Goal: Task Accomplishment & Management: Use online tool/utility

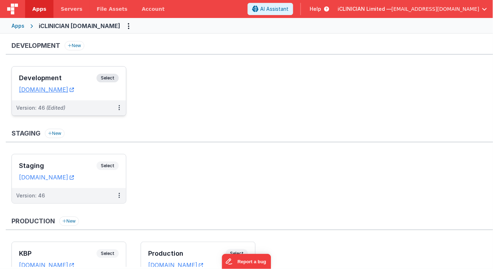
click at [82, 76] on h3 "Development" at bounding box center [58, 77] width 78 height 7
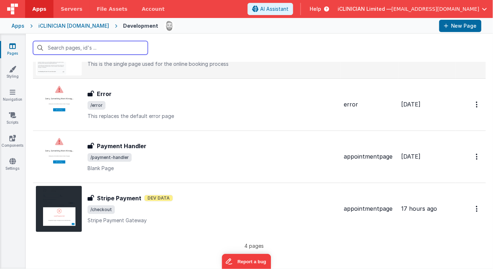
scroll to position [51, 0]
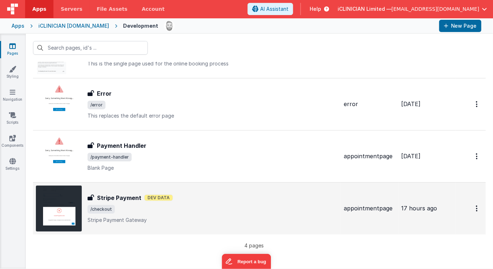
click at [156, 202] on div "Stripe Payment Stripe Payment Dev Data /checkout Stripe Payment Gateway" at bounding box center [213, 208] width 251 height 30
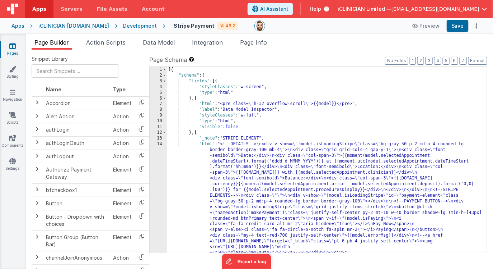
click at [164, 43] on span "Data Model" at bounding box center [159, 42] width 32 height 7
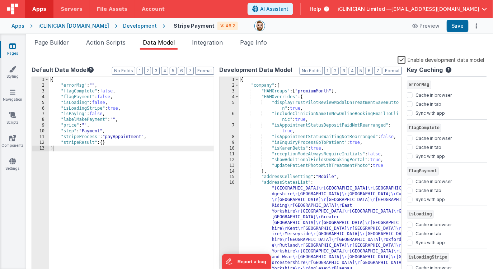
click at [403, 58] on label "Enable development data model" at bounding box center [441, 59] width 87 height 8
click at [0, 0] on input "Enable development data model" at bounding box center [0, 0] width 0 height 0
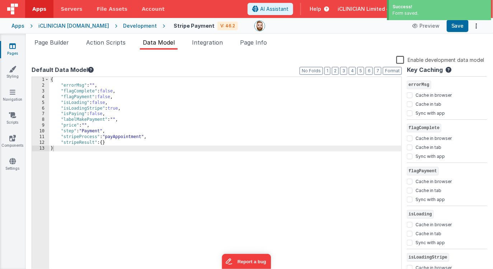
click at [15, 48] on icon at bounding box center [12, 45] width 6 height 7
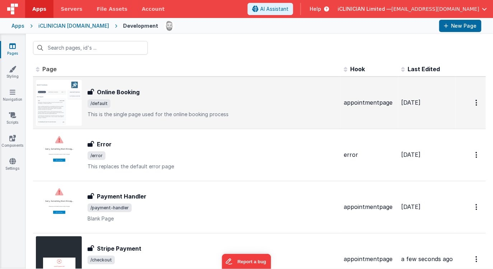
click at [136, 102] on span "/default" at bounding box center [213, 103] width 251 height 9
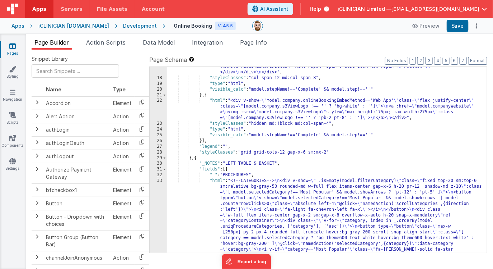
scroll to position [317, 0]
click at [13, 46] on icon at bounding box center [12, 45] width 6 height 7
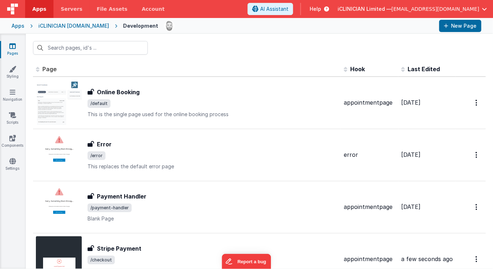
click at [18, 25] on div "Apps" at bounding box center [17, 25] width 13 height 7
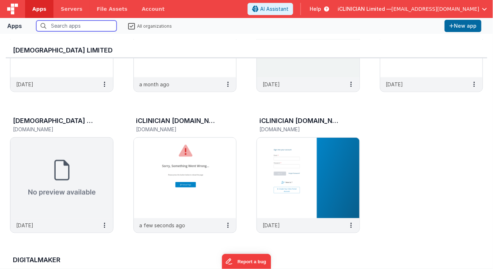
scroll to position [275, 0]
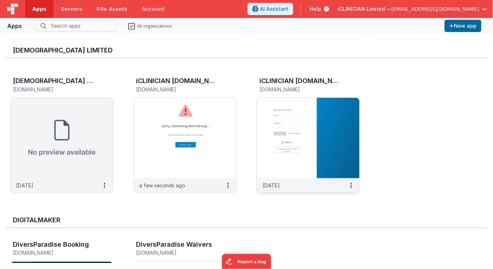
click at [277, 139] on img at bounding box center [308, 138] width 103 height 80
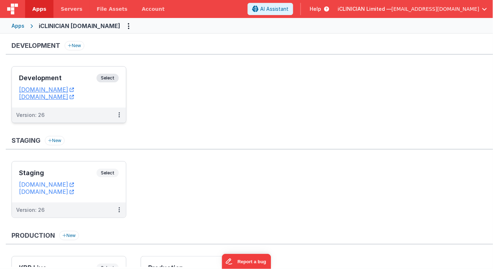
click at [75, 77] on h3 "Development" at bounding box center [58, 77] width 78 height 7
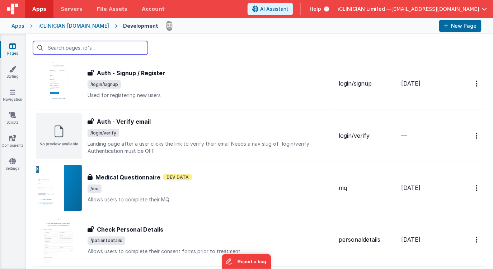
scroll to position [282, 0]
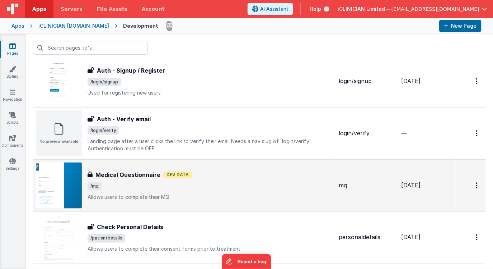
click at [150, 182] on span "/mq" at bounding box center [211, 186] width 246 height 9
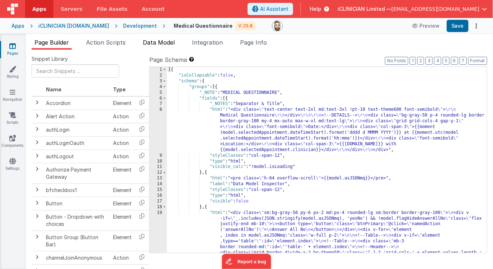
click at [159, 42] on span "Data Model" at bounding box center [159, 42] width 32 height 7
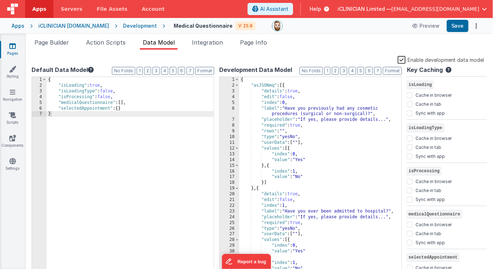
click at [402, 59] on label "Enable development data model" at bounding box center [441, 59] width 87 height 8
click at [0, 0] on input "Enable development data model" at bounding box center [0, 0] width 0 height 0
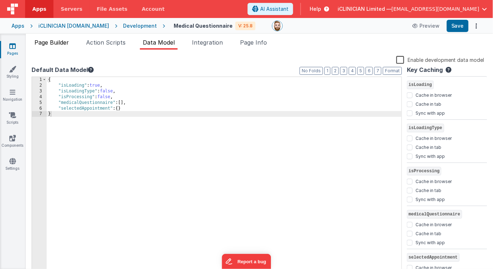
click at [59, 41] on span "Page Builder" at bounding box center [51, 42] width 34 height 7
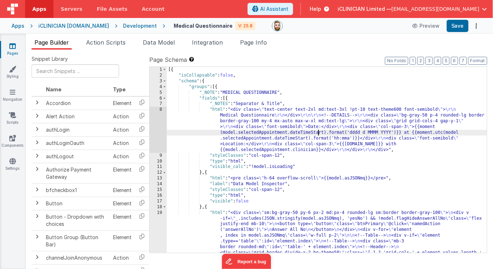
click at [159, 132] on div "8" at bounding box center [158, 130] width 17 height 46
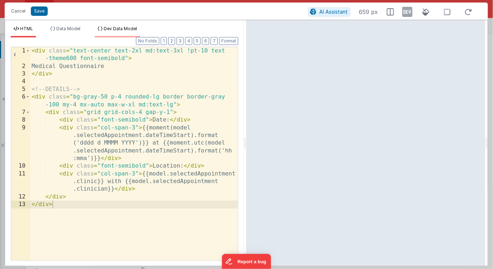
click at [111, 29] on span "Dev Data Model" at bounding box center [120, 28] width 33 height 5
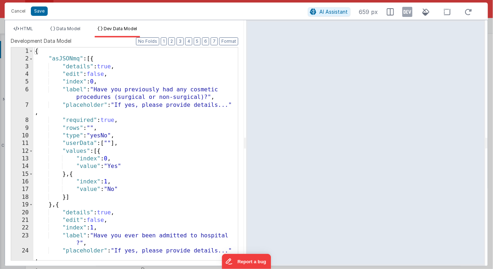
click at [169, 106] on div "{ "asJSONmq" : [{ "details" : true , "edit" : false , "index" : 0 , "label" : "…" at bounding box center [135, 161] width 205 height 228
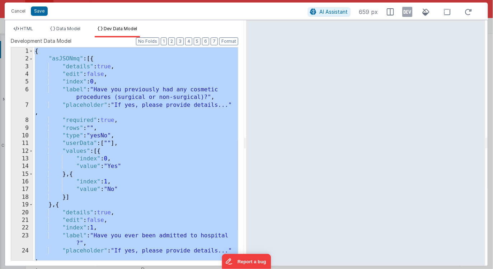
scroll to position [11550, 0]
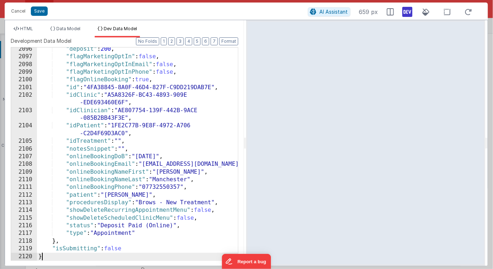
click at [405, 11] on icon at bounding box center [408, 11] width 10 height 11
click at [31, 28] on span "HTML" at bounding box center [26, 28] width 13 height 5
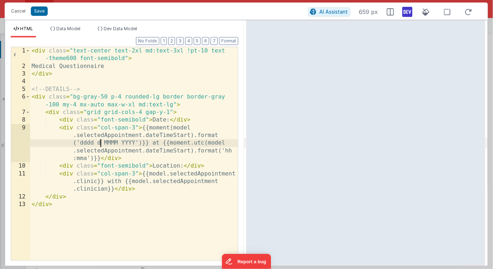
click at [101, 143] on div "< div class = "text-center text-2xl md:text-3xl !pt-10 text -theme600 font-semi…" at bounding box center [134, 165] width 208 height 236
click at [408, 12] on icon at bounding box center [408, 11] width 10 height 11
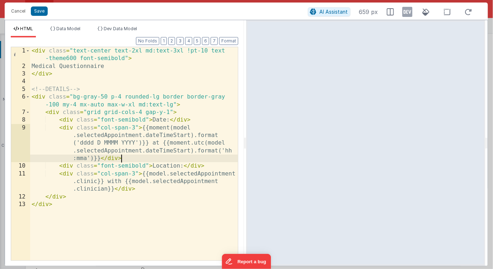
click at [144, 156] on div "< div class = "text-center text-2xl md:text-3xl !pt-10 text -theme600 font-semi…" at bounding box center [134, 165] width 208 height 236
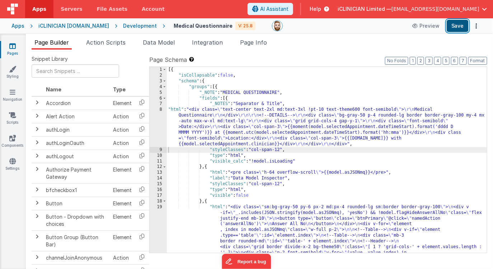
click at [453, 25] on button "Save" at bounding box center [458, 26] width 22 height 12
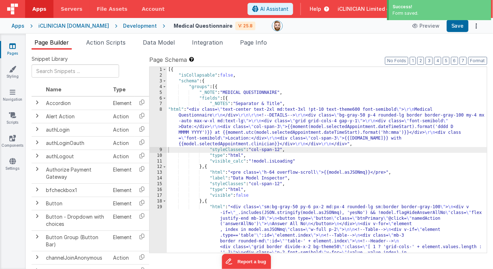
click at [14, 47] on icon at bounding box center [12, 45] width 6 height 7
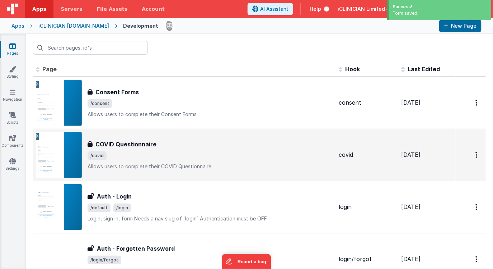
click at [117, 153] on span "/covid" at bounding box center [211, 155] width 246 height 9
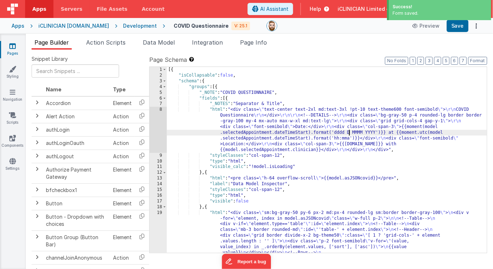
click at [17, 47] on link "Pages" at bounding box center [13, 49] width 26 height 14
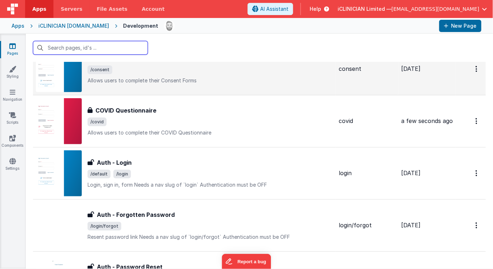
scroll to position [38, 0]
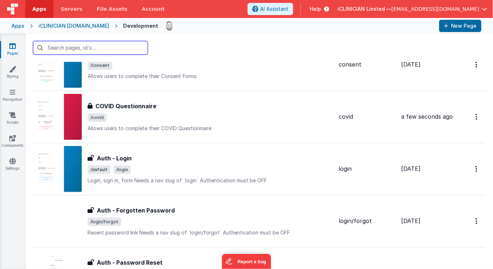
click at [119, 54] on input "text" at bounding box center [90, 48] width 115 height 14
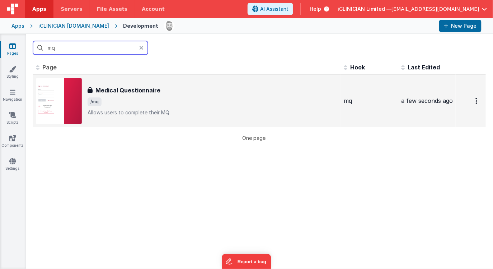
scroll to position [0, 0]
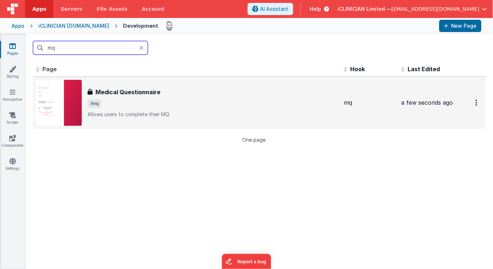
type input "mq"
click at [130, 108] on div "Medical Questionnaire Medical Questionnaire /mq Allows users to complete their …" at bounding box center [213, 103] width 251 height 30
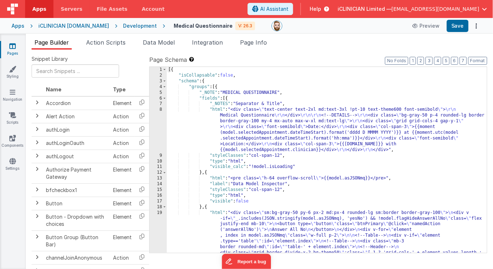
click at [9, 46] on link "Pages" at bounding box center [13, 49] width 26 height 14
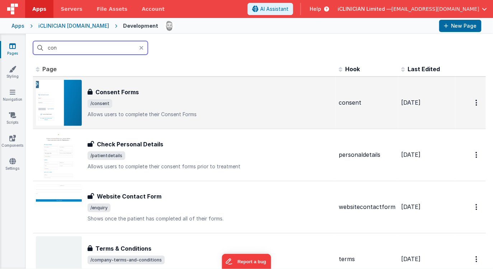
type input "con"
click at [136, 102] on span "/consent" at bounding box center [211, 103] width 246 height 9
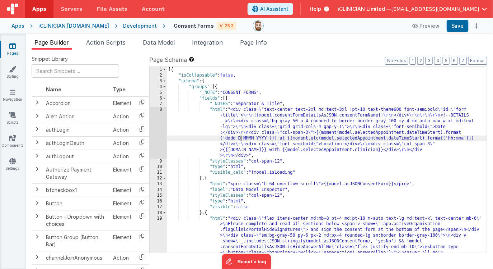
click at [94, 25] on div "iCLINICIAN [DOMAIN_NAME]" at bounding box center [73, 25] width 71 height 7
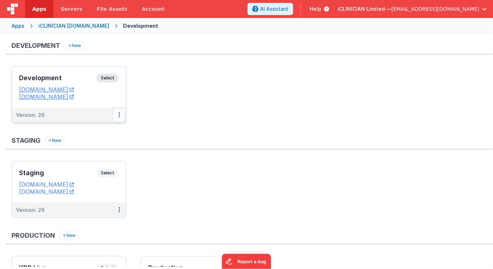
click at [120, 113] on button at bounding box center [119, 114] width 14 height 15
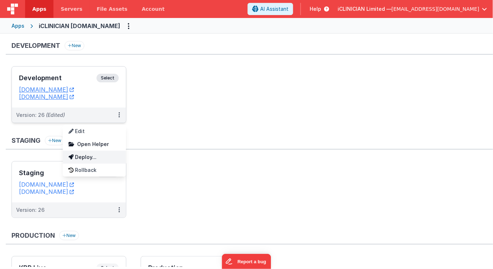
click at [105, 154] on link "Deploy..." at bounding box center [94, 156] width 63 height 13
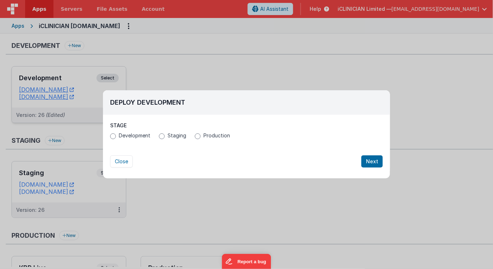
click at [174, 136] on span "Staging" at bounding box center [177, 135] width 19 height 7
click at [165, 136] on input "Staging" at bounding box center [162, 136] width 6 height 6
radio input "true"
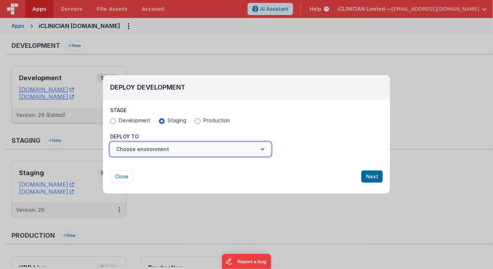
click at [171, 151] on button "Choose environment" at bounding box center [190, 149] width 161 height 14
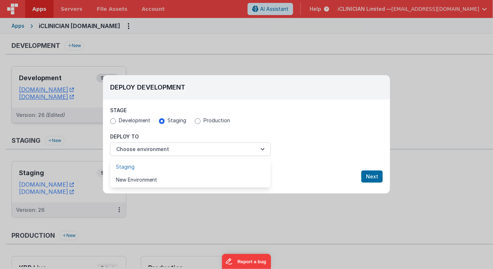
click at [162, 170] on link "Staging" at bounding box center [190, 166] width 161 height 13
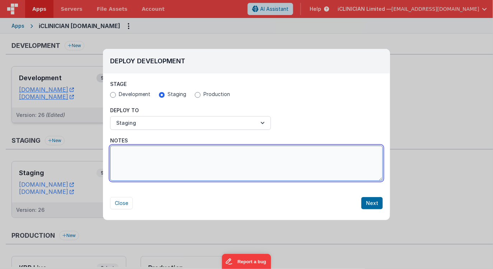
click at [327, 167] on textarea "Notes" at bounding box center [246, 162] width 273 height 35
click at [140, 152] on textarea "Fixed the date being displayed" at bounding box center [246, 162] width 273 height 35
type textarea "Fixed the appointment date being displayed on MQ & Consent Layout"
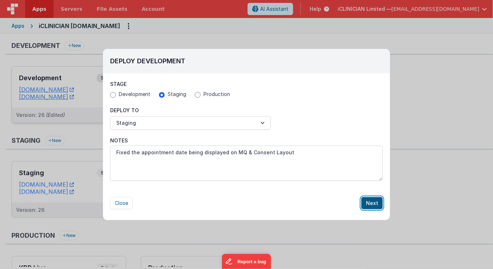
click at [373, 203] on button "Next" at bounding box center [372, 203] width 22 height 12
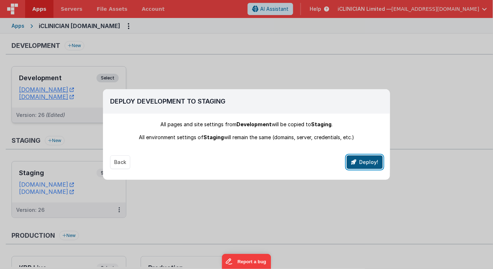
click at [361, 165] on button "Deploy!" at bounding box center [365, 162] width 36 height 14
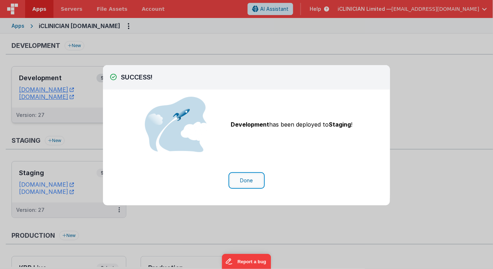
click at [256, 174] on button "Done" at bounding box center [246, 180] width 33 height 14
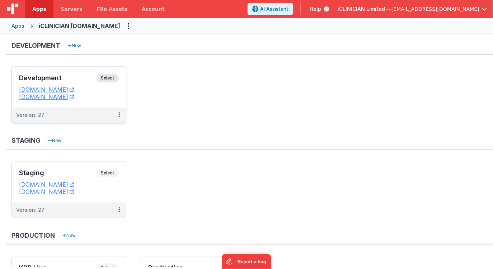
click at [20, 28] on div "Apps" at bounding box center [17, 25] width 13 height 7
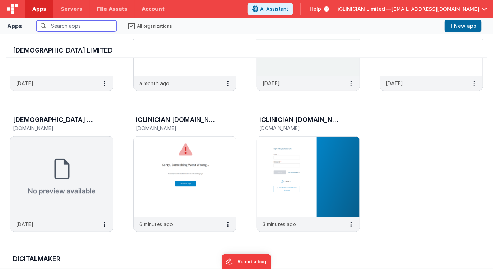
scroll to position [238, 0]
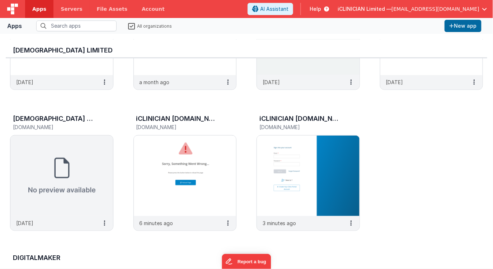
click at [214, 160] on img at bounding box center [185, 175] width 103 height 80
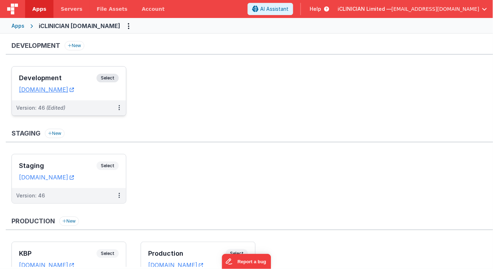
click at [76, 80] on h3 "Development" at bounding box center [58, 77] width 78 height 7
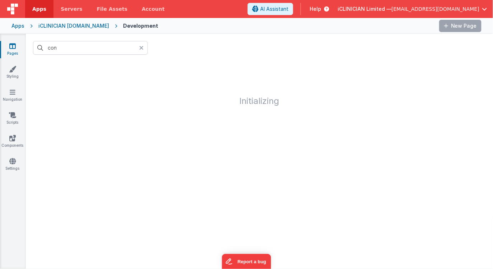
click at [140, 46] on icon at bounding box center [141, 48] width 4 height 6
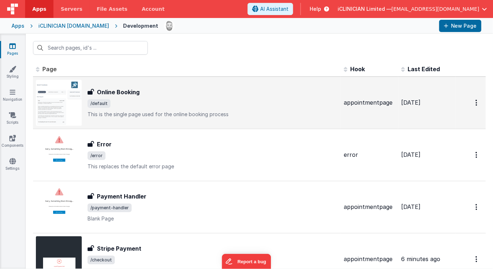
click at [195, 104] on span "/default" at bounding box center [213, 103] width 251 height 9
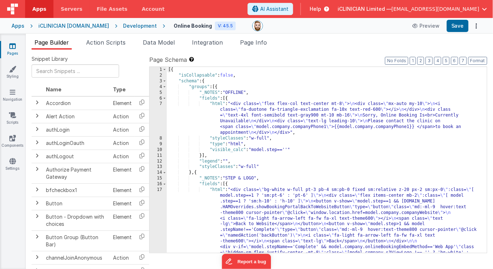
click at [267, 42] on span "Page Info" at bounding box center [253, 42] width 27 height 7
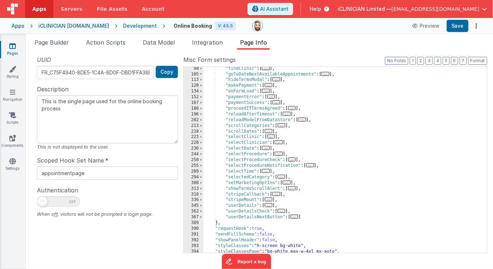
click at [282, 126] on span "..." at bounding box center [282, 125] width 8 height 4
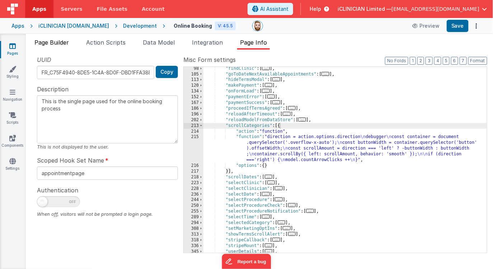
click at [55, 43] on span "Page Builder" at bounding box center [51, 42] width 34 height 7
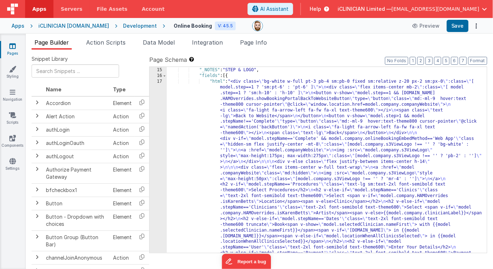
scroll to position [107, 0]
click at [261, 123] on div "} , { "_NOTES" : "STEP & LOGO" , "fields" : [{ "html" : "<div class= \" bg-whit…" at bounding box center [327, 260] width 321 height 397
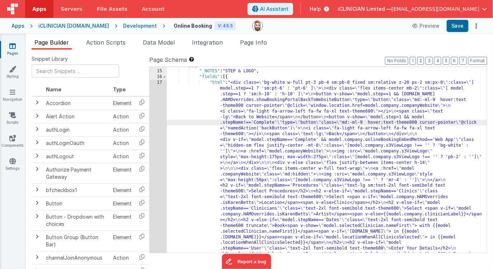
click at [158, 142] on div "14 15 16 17 18" at bounding box center [158, 260] width 17 height 397
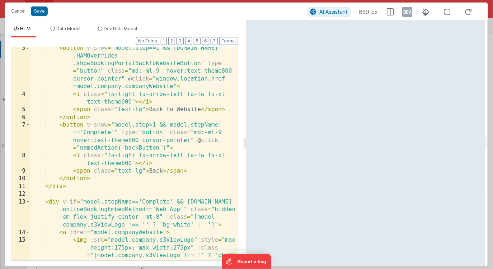
scroll to position [42, 0]
click at [407, 11] on icon at bounding box center [408, 11] width 10 height 11
click at [116, 30] on span "Dev Data Model" at bounding box center [120, 28] width 33 height 5
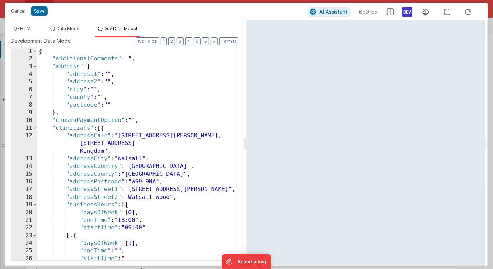
scroll to position [0, 0]
click at [149, 102] on div "{ "additionalComments" : "" , "address" : { "address1" : "" , "address2" : "" ,…" at bounding box center [137, 161] width 201 height 228
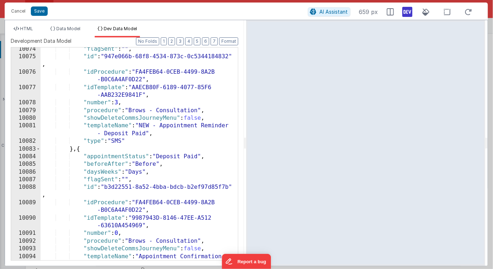
scroll to position [11550, 0]
click at [30, 29] on span "HTML" at bounding box center [26, 28] width 13 height 5
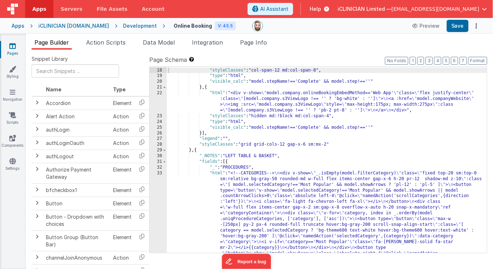
scroll to position [295, 0]
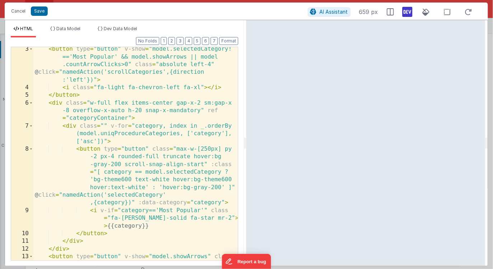
scroll to position [54, 0]
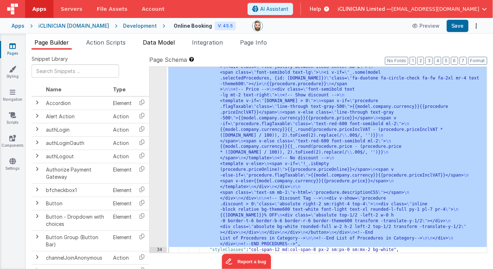
click at [154, 48] on li "Data Model" at bounding box center [159, 43] width 38 height 11
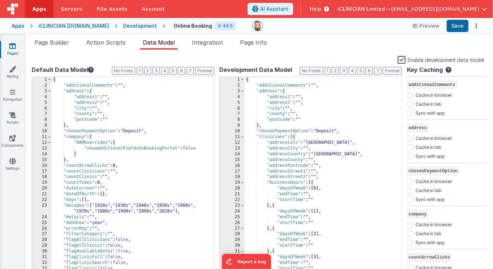
click at [402, 58] on label "Enable development data model" at bounding box center [441, 59] width 87 height 8
click at [0, 0] on input "Enable development data model" at bounding box center [0, 0] width 0 height 0
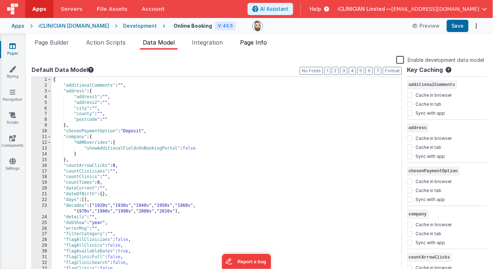
click at [258, 41] on span "Page Info" at bounding box center [253, 42] width 27 height 7
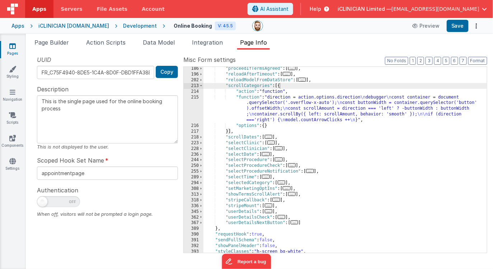
scroll to position [167, 0]
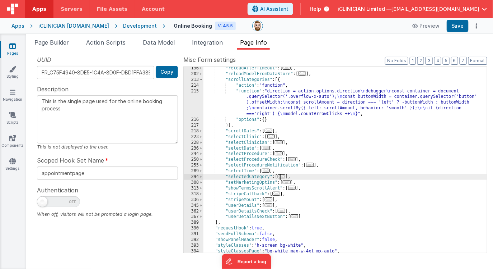
click at [283, 176] on span "..." at bounding box center [282, 176] width 8 height 4
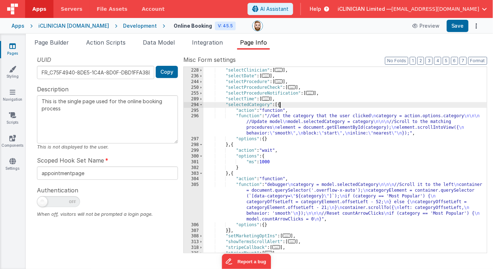
scroll to position [248, 0]
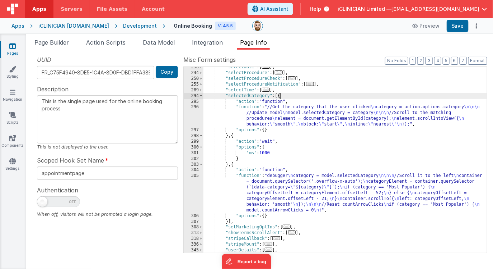
click at [285, 114] on div ""selectDate" : [ ... ] , "selectProcedure" : [ ... ] , "selectProcedureCheck" :…" at bounding box center [346, 162] width 284 height 197
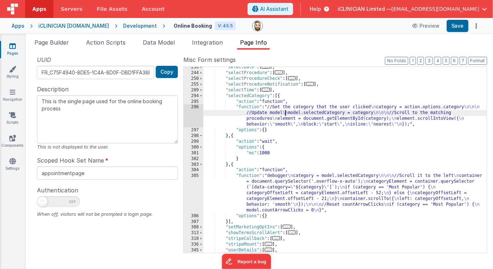
click at [192, 114] on div "296" at bounding box center [194, 115] width 20 height 23
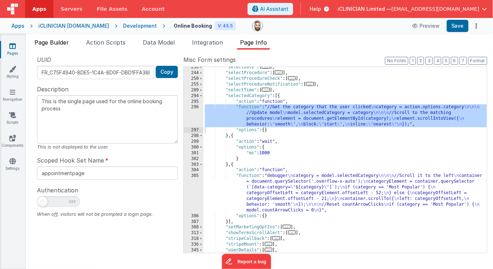
click at [48, 42] on span "Page Builder" at bounding box center [51, 42] width 34 height 7
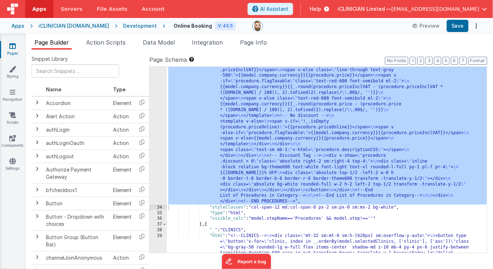
scroll to position [897, 0]
click at [274, 156] on div ""html" : "<!--CATEGORIES--> \n <div v-show= \" _.isEmpty(model.filterCategory) …" at bounding box center [327, 25] width 321 height 911
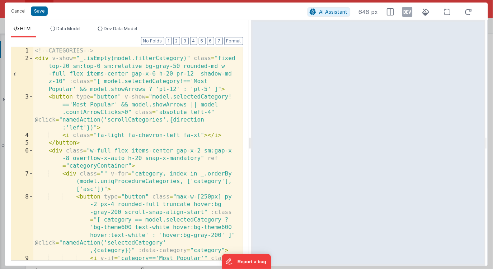
drag, startPoint x: 245, startPoint y: 150, endPoint x: 251, endPoint y: 150, distance: 5.7
click at [251, 150] on html "Cancel Save AI Assistant 646 px HTML Data Model Dev Data Model Format 7 6 5 4 3…" at bounding box center [246, 134] width 493 height 269
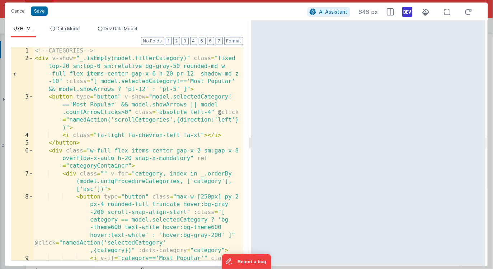
click at [408, 13] on icon at bounding box center [408, 11] width 10 height 11
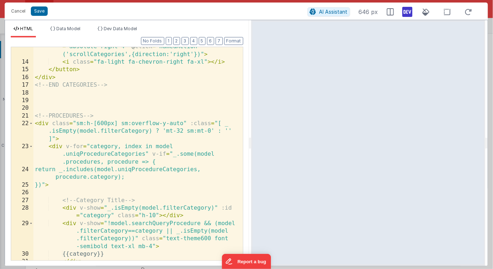
scroll to position [266, 0]
click at [18, 10] on button "Cancel" at bounding box center [19, 11] width 22 height 10
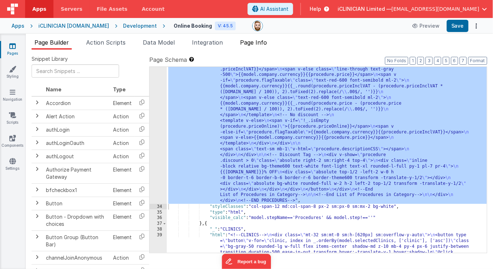
click at [246, 41] on span "Page Info" at bounding box center [253, 42] width 27 height 7
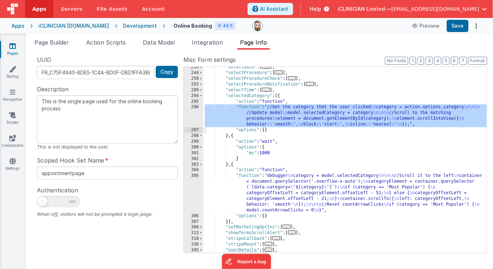
click at [303, 144] on div ""selectDate" : [ ... ] , "selectProcedure" : [ ... ] , "selectProcedureCheck" :…" at bounding box center [346, 162] width 284 height 197
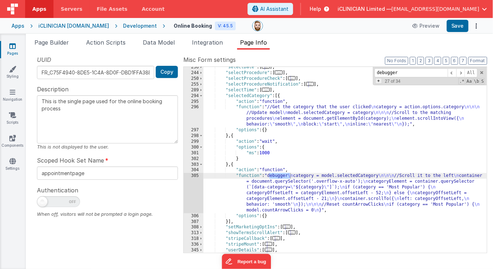
type input "debugger"
click at [379, 83] on span "+" at bounding box center [378, 81] width 7 height 6
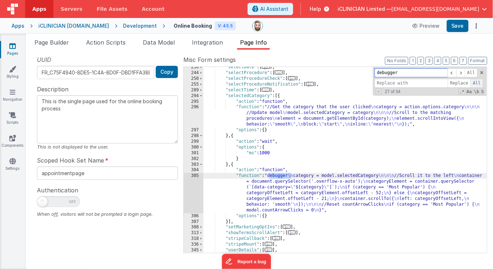
click at [474, 80] on span "All" at bounding box center [477, 83] width 13 height 9
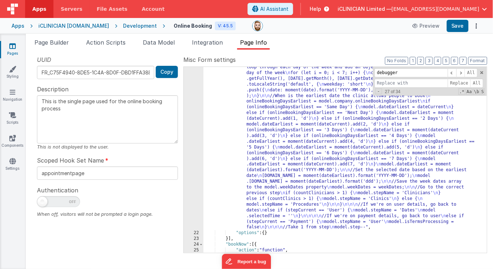
click at [380, 137] on div ""function" : " \n //What is the current step \n stepCurrent = model.stepName \n…" at bounding box center [346, 268] width 284 height 625
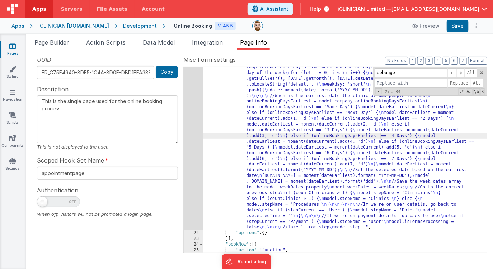
click at [350, 45] on ul "Page Builder Action Scripts Data Model Integration Page Info" at bounding box center [259, 43] width 467 height 11
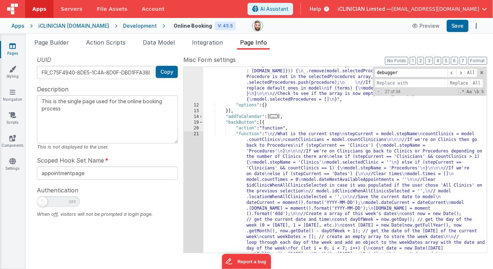
scroll to position [57, 0]
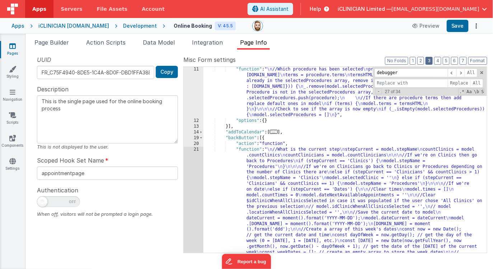
click at [430, 60] on button "3" at bounding box center [429, 61] width 7 height 8
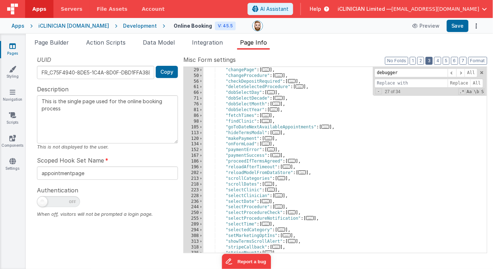
scroll to position [88, 0]
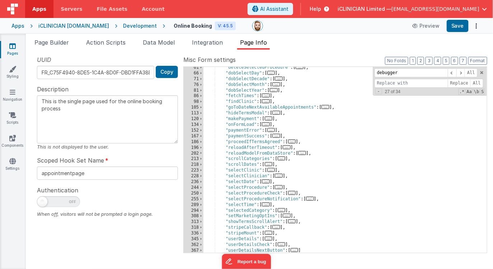
click at [284, 210] on span "..." at bounding box center [282, 210] width 8 height 4
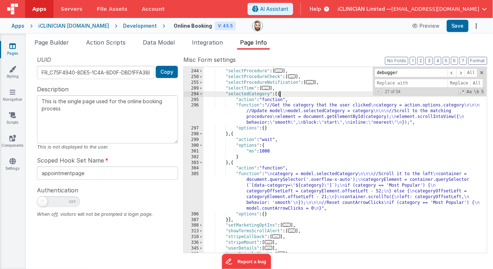
scroll to position [204, 0]
click at [293, 115] on div ""selectDate" : [ ... ] , "selectProcedure" : [ ... ] , "selectProcedureCheck" :…" at bounding box center [346, 161] width 284 height 197
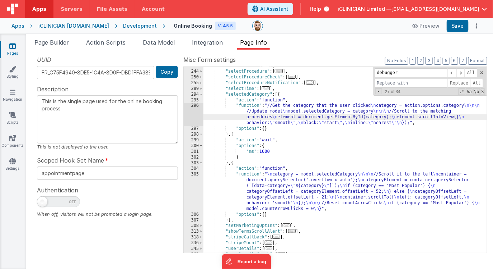
click at [193, 114] on div "296" at bounding box center [194, 114] width 20 height 23
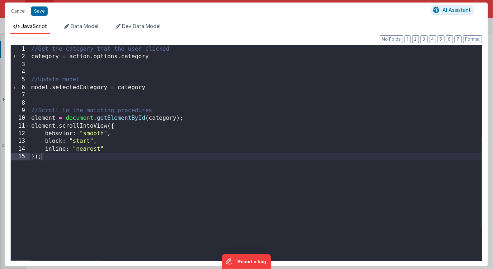
click at [121, 158] on div "//Get the category that the user clicked category = action . options . category…" at bounding box center [256, 160] width 452 height 230
click at [448, 9] on span "AI Assistant" at bounding box center [457, 10] width 28 height 6
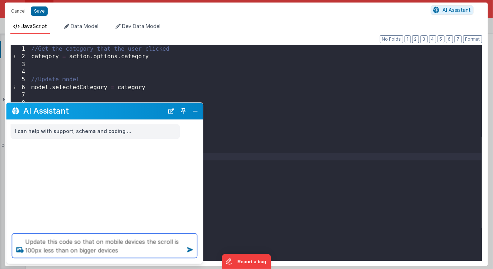
type textarea "Update this code so that on mobile devices the scroll is 100px less than on big…"
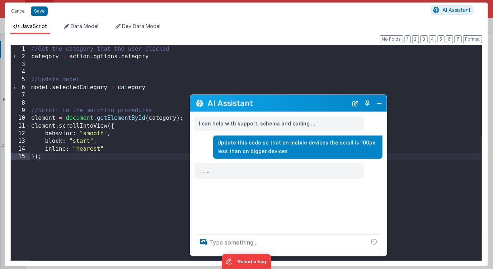
drag, startPoint x: 131, startPoint y: 111, endPoint x: 316, endPoint y: 103, distance: 184.3
click at [316, 103] on h2 "AI Assistant" at bounding box center [277, 103] width 141 height 9
click at [148, 161] on div "//Get the category that the user clicked category = action . options . category…" at bounding box center [256, 160] width 452 height 230
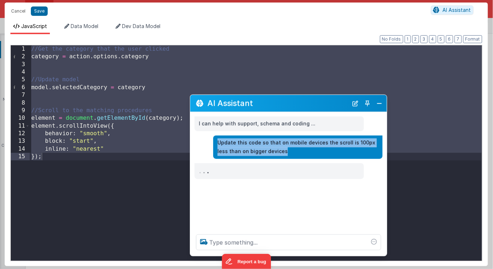
drag, startPoint x: 219, startPoint y: 142, endPoint x: 275, endPoint y: 152, distance: 57.2
click at [275, 153] on p "Update this code so that on mobile devices the scroll is 100px less than on big…" at bounding box center [298, 147] width 161 height 18
copy p "Update this code so that on mobile devices the scroll is 100px less than on big…"
click at [377, 104] on button "Close" at bounding box center [379, 103] width 9 height 10
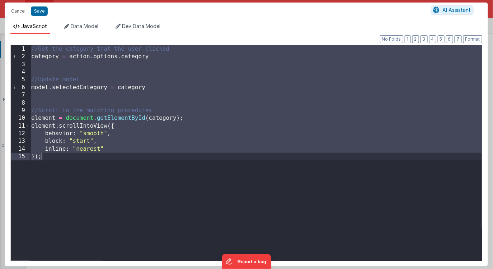
click at [130, 111] on div "//Get the category that the user clicked category = action . options . category…" at bounding box center [256, 160] width 452 height 230
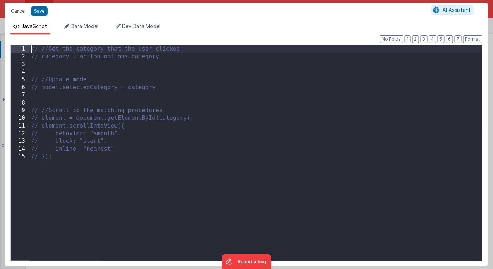
paste textarea
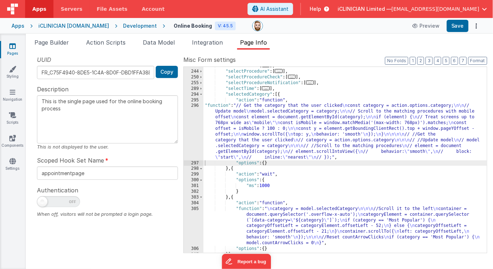
click at [242, 121] on div ""selectDate" : [ ... ] , "selectProcedure" : [ ... ] , "selectProcedureCheck" :…" at bounding box center [346, 161] width 284 height 197
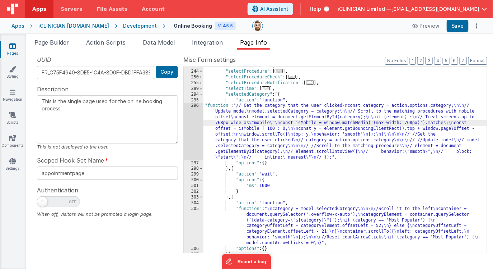
click at [195, 124] on div "296" at bounding box center [194, 131] width 20 height 57
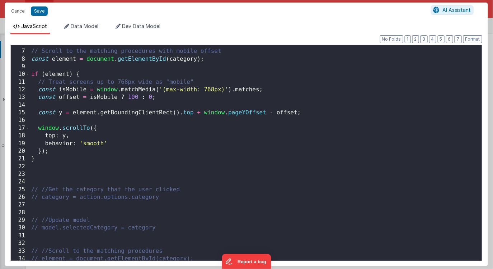
scroll to position [38, 0]
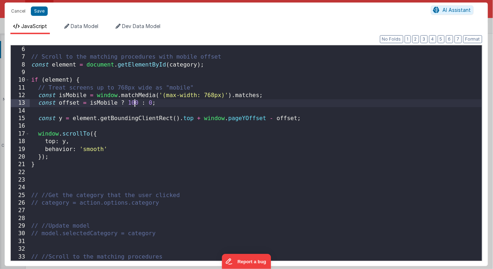
click at [135, 103] on div "model . selectedCategory = category ; // Scroll to the matching procedures with…" at bounding box center [256, 153] width 452 height 230
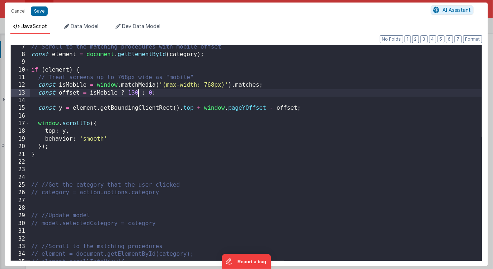
scroll to position [43, 0]
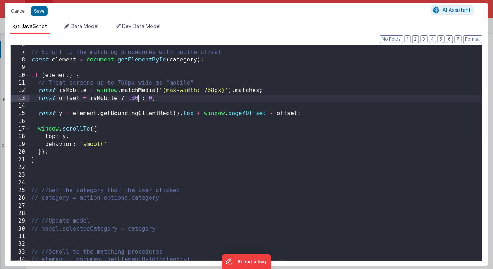
click at [161, 99] on div "// Scroll to the matching procedures with mobile offset const element = documen…" at bounding box center [256, 156] width 452 height 230
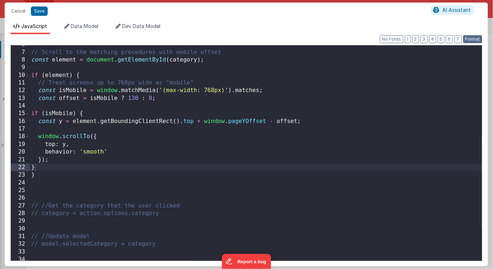
click at [473, 37] on button "Format" at bounding box center [472, 39] width 19 height 8
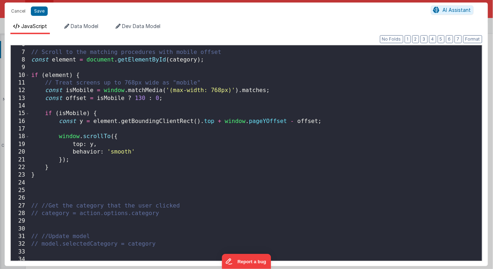
click at [136, 167] on div "// Scroll to the matching procedures with mobile offset const element = documen…" at bounding box center [256, 156] width 452 height 230
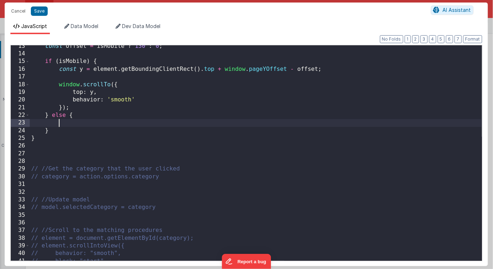
scroll to position [115, 0]
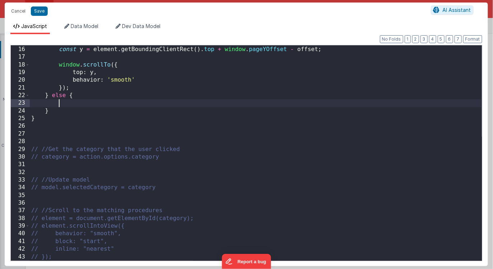
click at [56, 256] on div "if ( isMobile ) { const y = element . getBoundingClientRect ( ) . top + window …" at bounding box center [256, 153] width 452 height 230
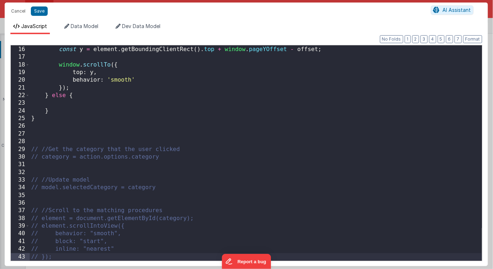
click at [42, 227] on div "if ( isMobile ) { const y = element . getBoundingClientRect ( ) . top + window …" at bounding box center [256, 153] width 452 height 230
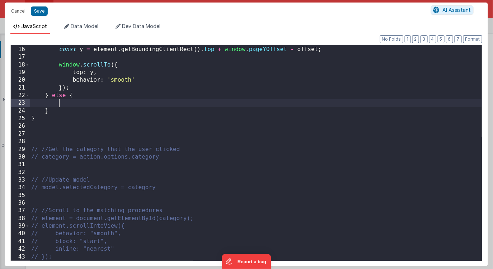
click at [78, 101] on div "if ( isMobile ) { const y = element . getBoundingClientRect ( ) . top + window …" at bounding box center [256, 153] width 452 height 230
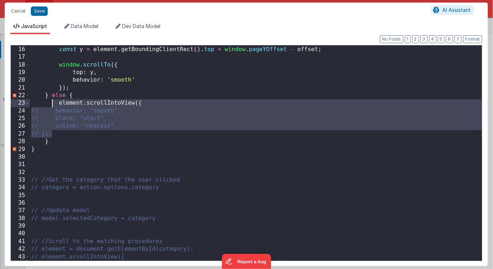
click at [40, 111] on div "if ( isMobile ) { const y = element . getBoundingClientRect ( ) . top + window …" at bounding box center [256, 153] width 452 height 230
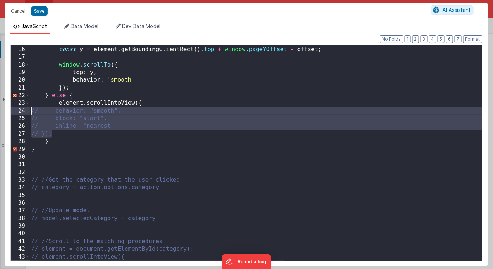
drag, startPoint x: 57, startPoint y: 132, endPoint x: 29, endPoint y: 112, distance: 33.8
click at [29, 112] on div "15 16 17 18 19 20 21 22 23 24 25 26 27 28 29 30 31 32 33 34 35 36 37 38 39 40 4…" at bounding box center [246, 153] width 472 height 216
click at [477, 39] on button "Format" at bounding box center [472, 39] width 19 height 8
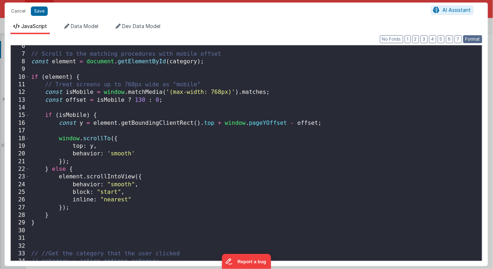
scroll to position [41, 0]
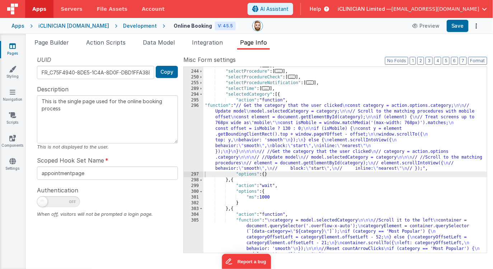
click at [287, 129] on div ""selectDate" : [ ... ] , "selectProcedure" : [ ... ] , "selectProcedureCheck" :…" at bounding box center [346, 178] width 284 height 231
